Goal: Navigation & Orientation: Find specific page/section

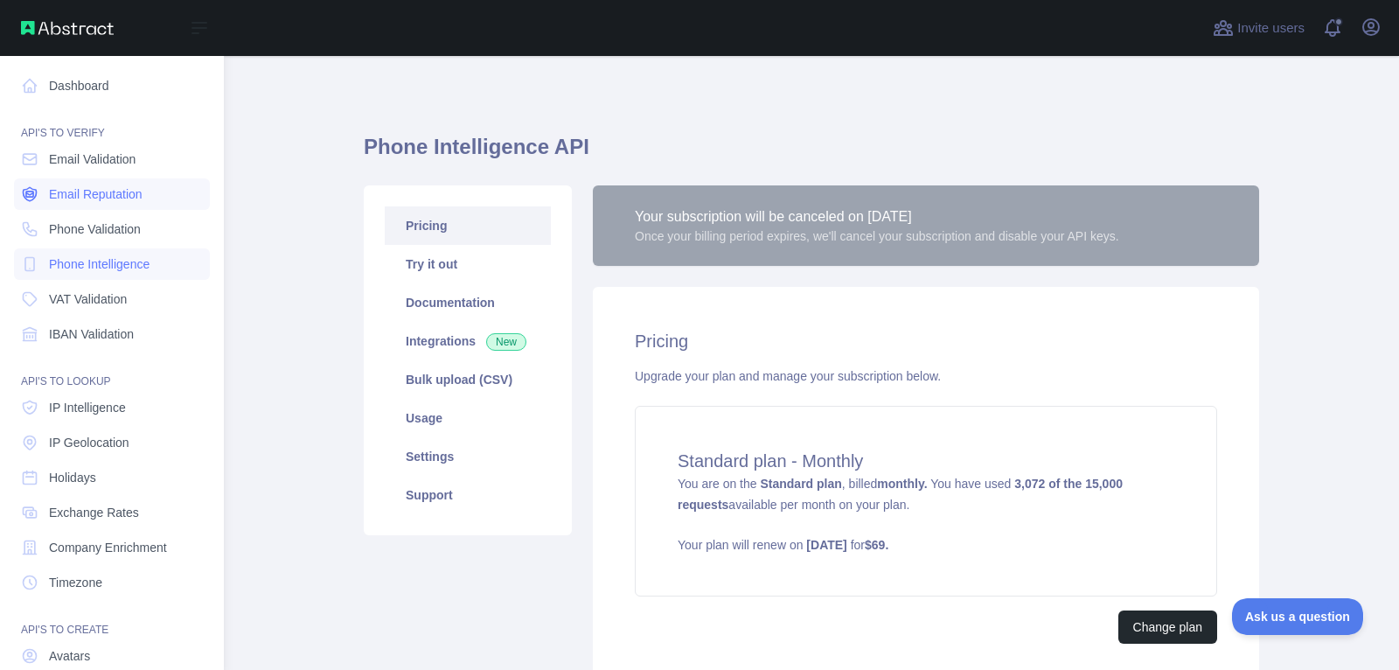
click at [69, 191] on span "Email Reputation" at bounding box center [96, 193] width 94 height 17
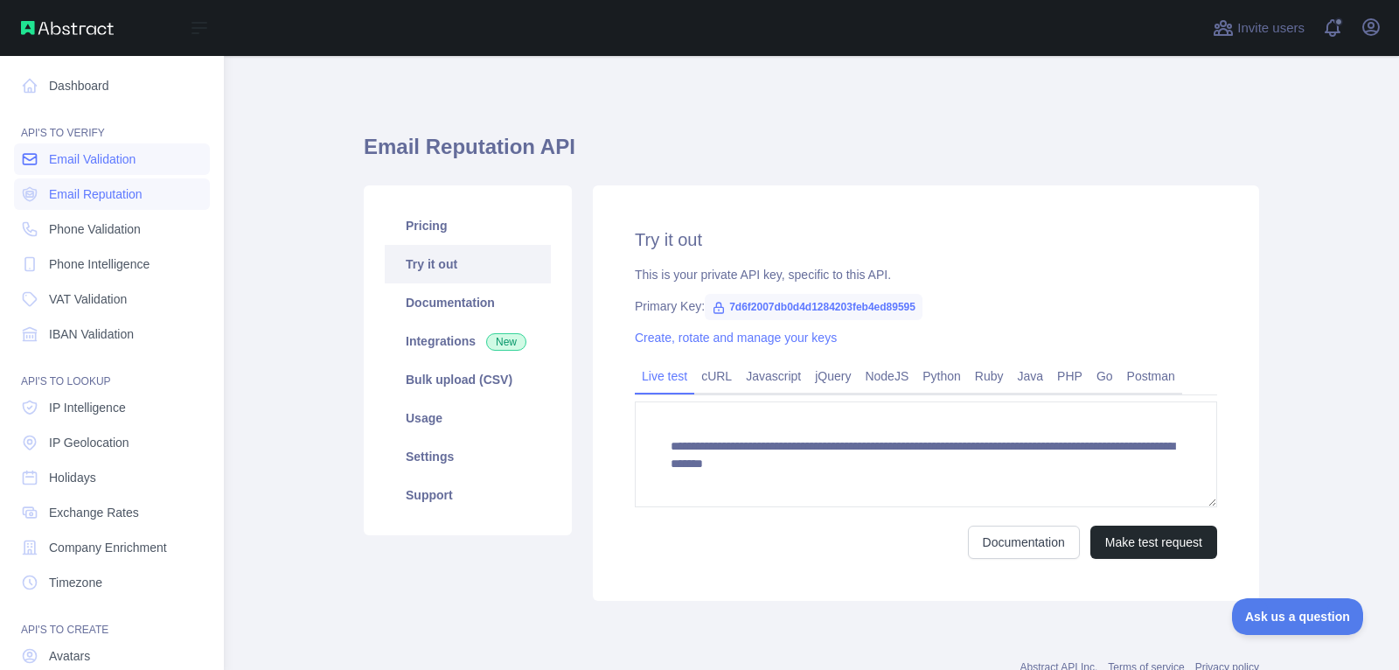
click at [72, 164] on span "Email Validation" at bounding box center [92, 158] width 87 height 17
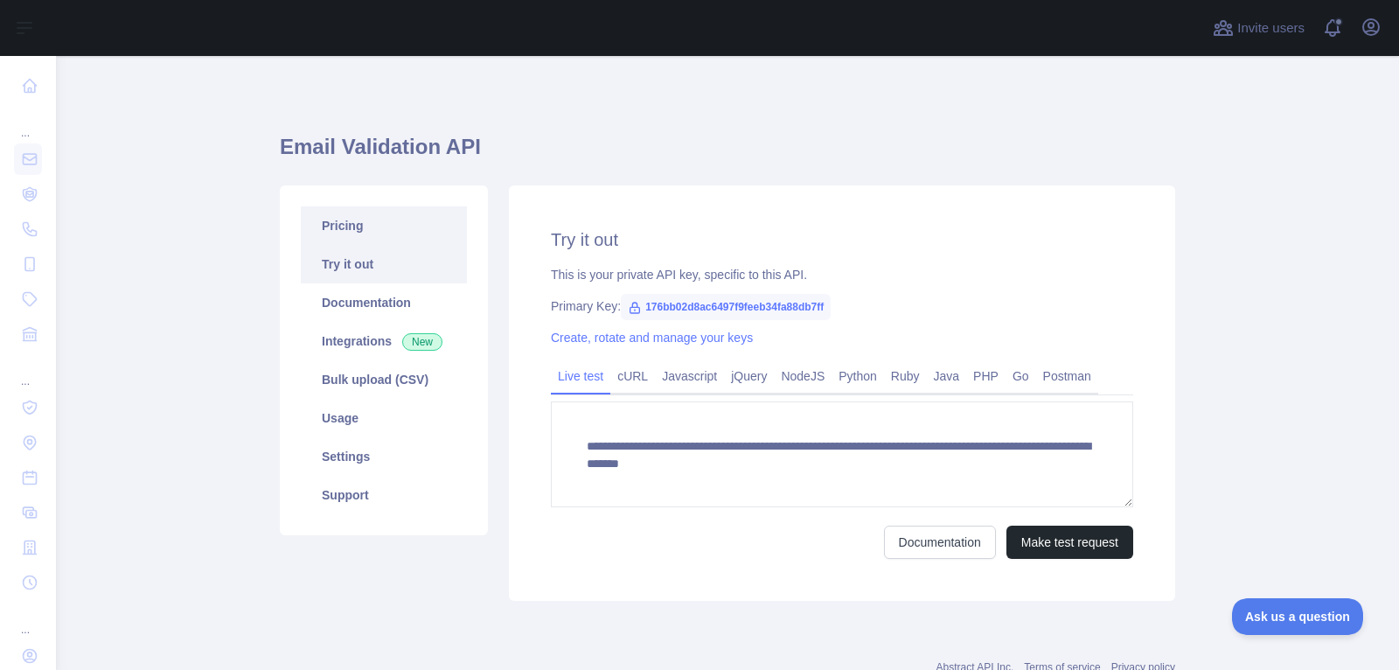
click at [374, 217] on link "Pricing" at bounding box center [384, 225] width 166 height 38
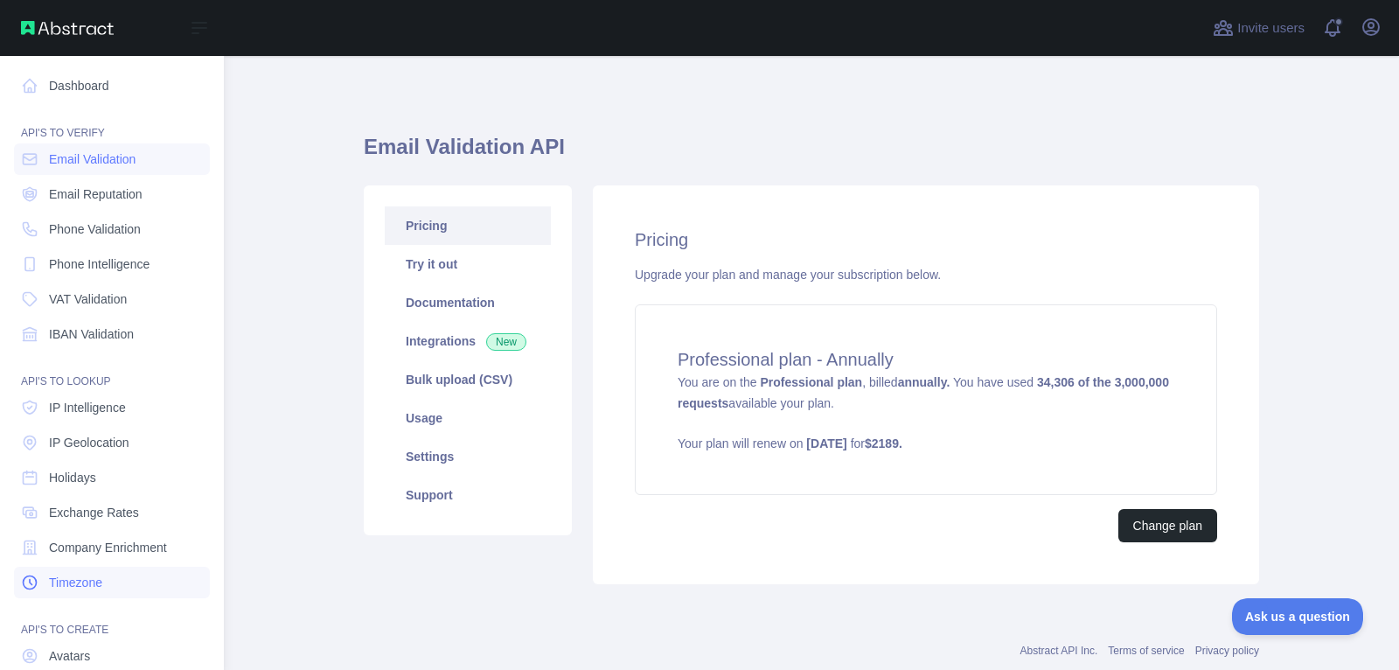
click at [127, 578] on link "Timezone" at bounding box center [112, 581] width 196 height 31
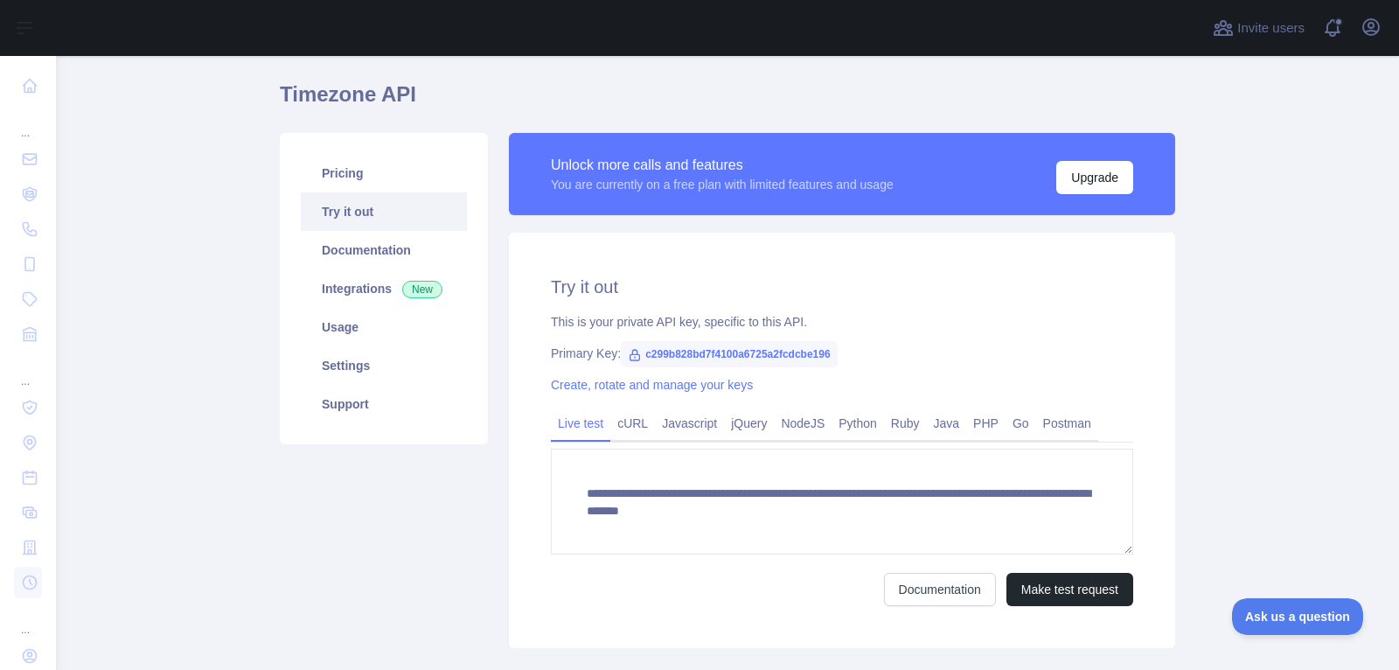
scroll to position [59, 0]
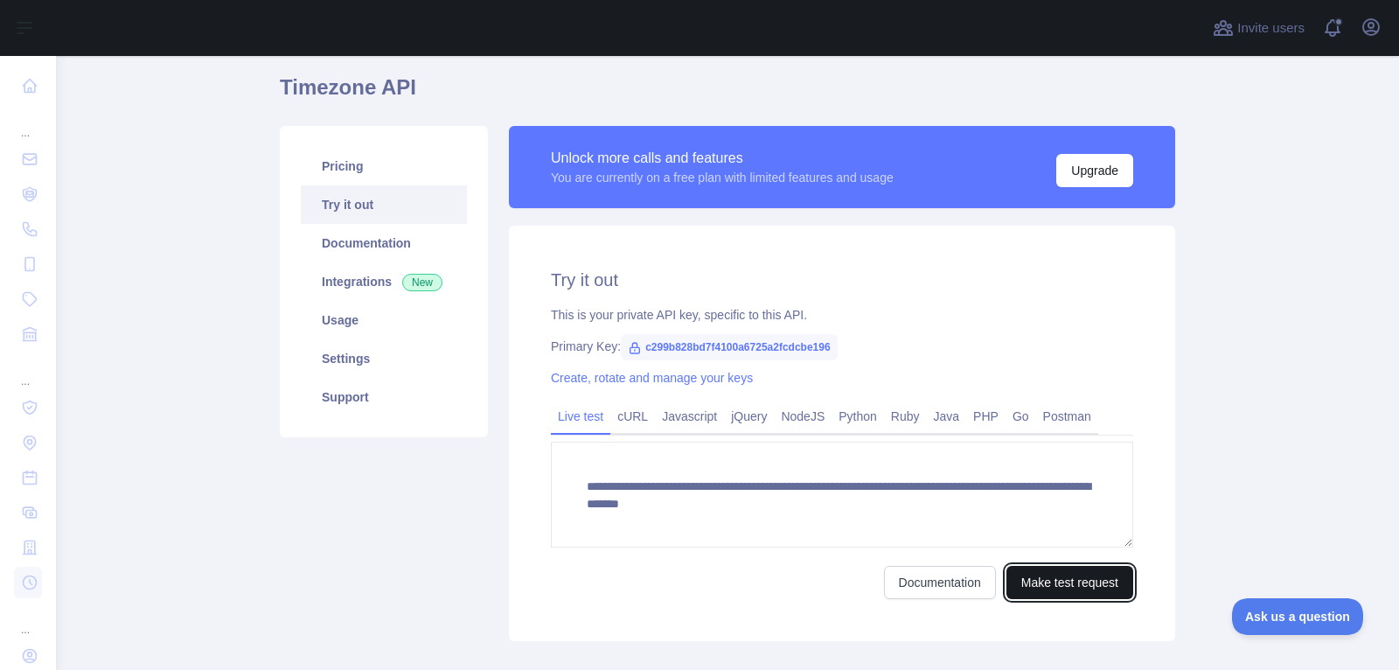
click at [1087, 591] on button "Make test request" at bounding box center [1069, 582] width 127 height 33
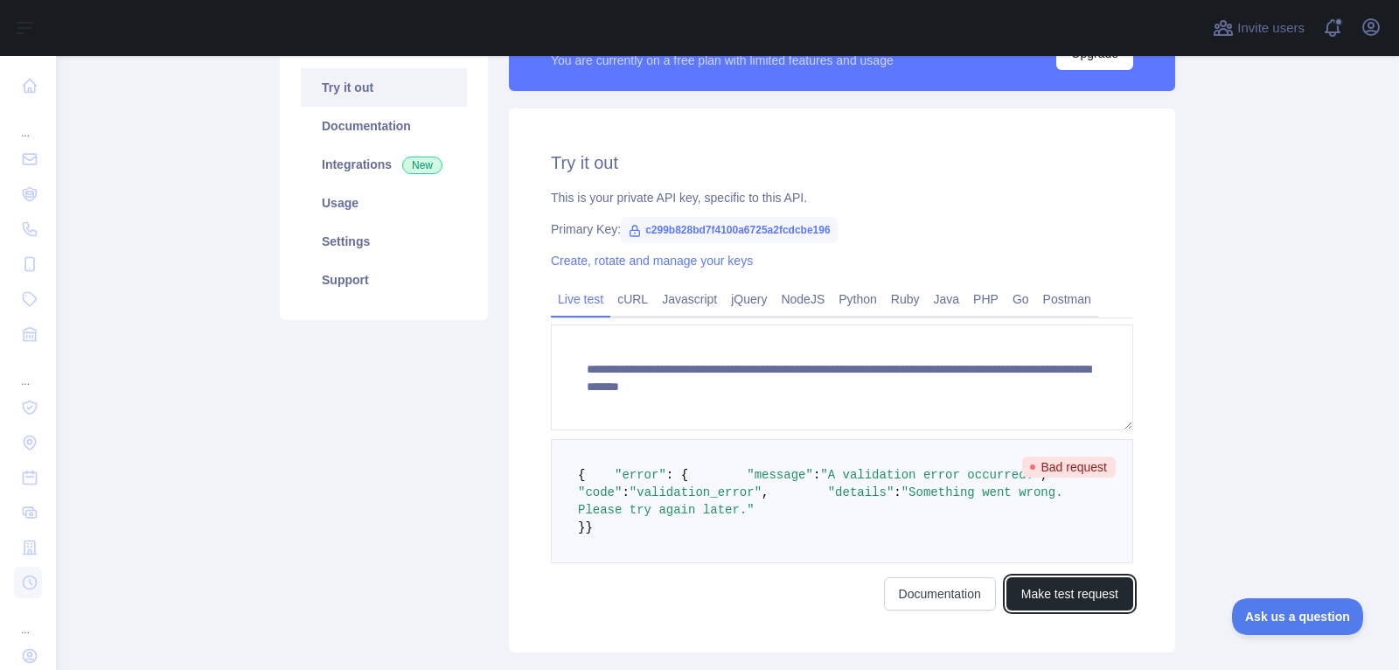
scroll to position [179, 0]
